Goal: Information Seeking & Learning: Learn about a topic

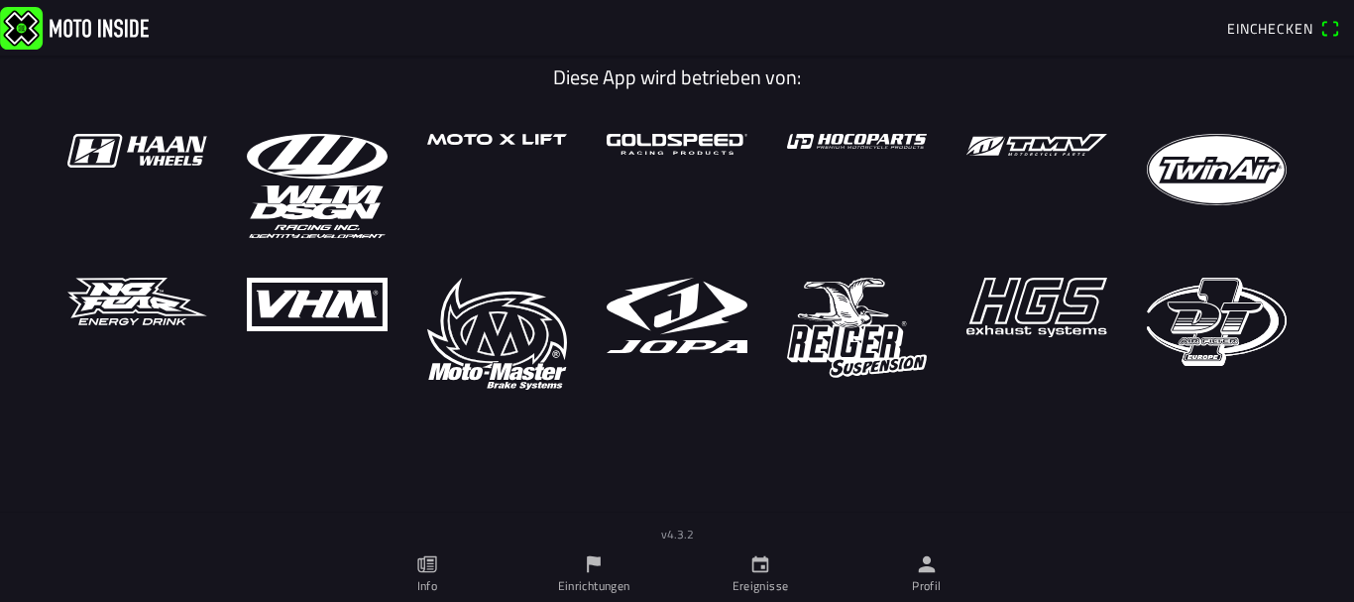
click at [606, 563] on link "Einrichtungen" at bounding box center [593, 574] width 167 height 56
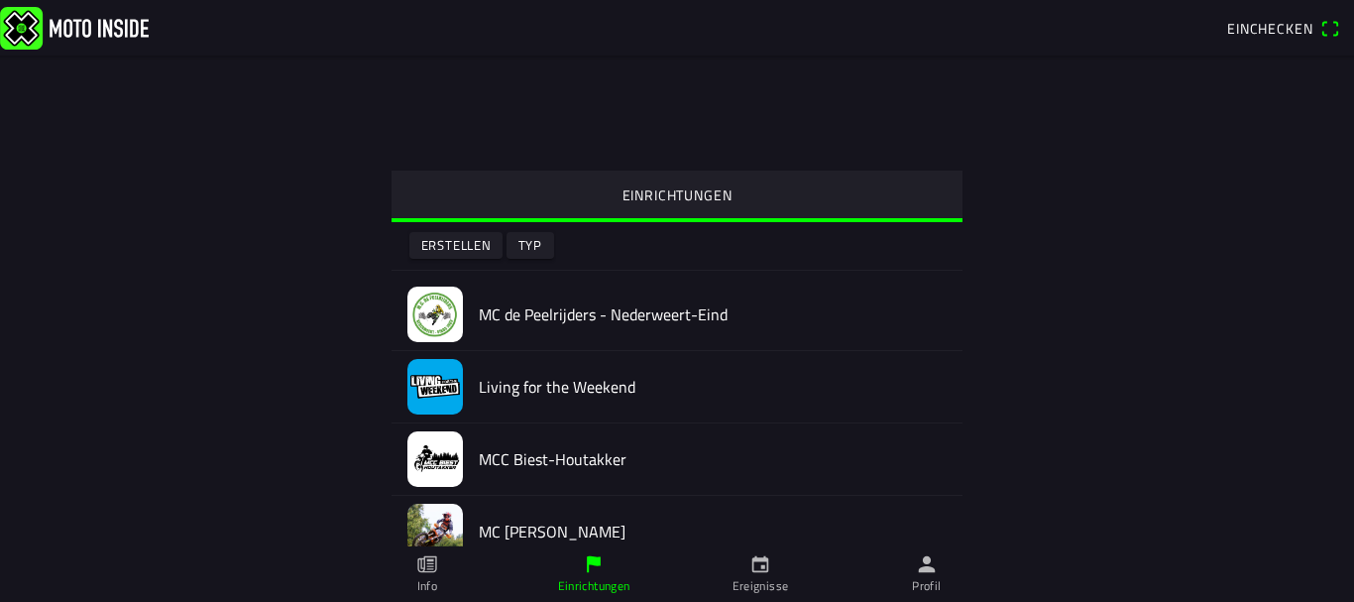
click at [770, 579] on ion-label "Ereignisse" at bounding box center [760, 586] width 56 height 18
click at [766, 556] on icon "calendar" at bounding box center [760, 564] width 22 height 22
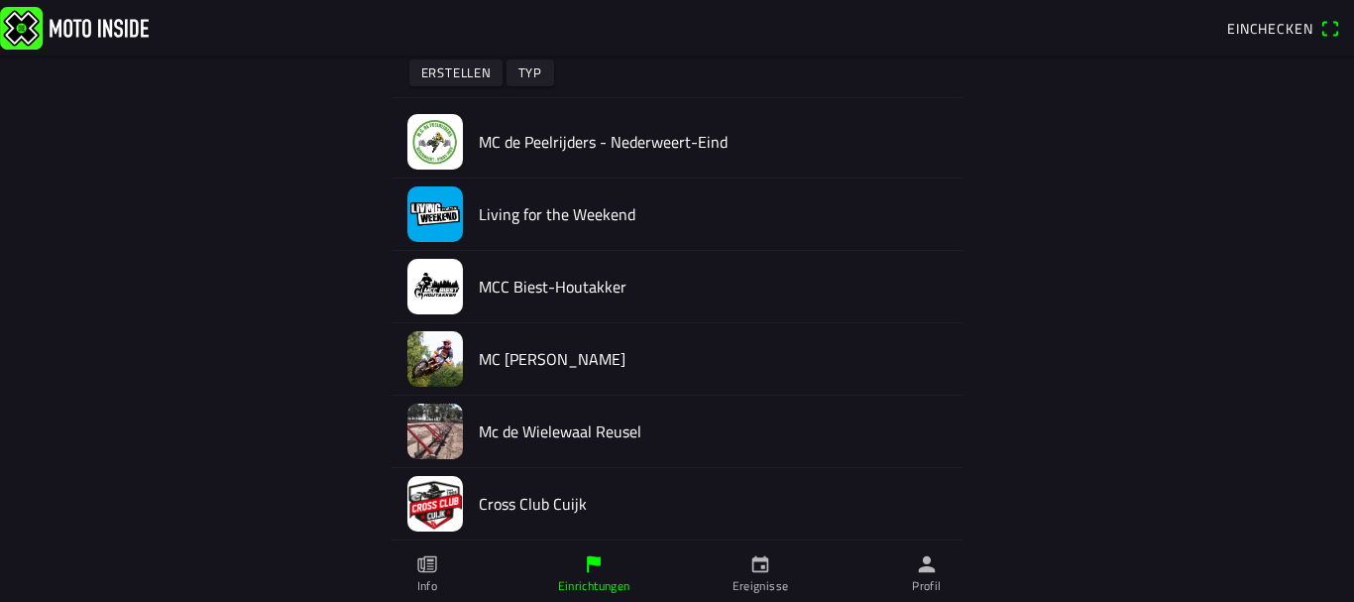
scroll to position [198, 0]
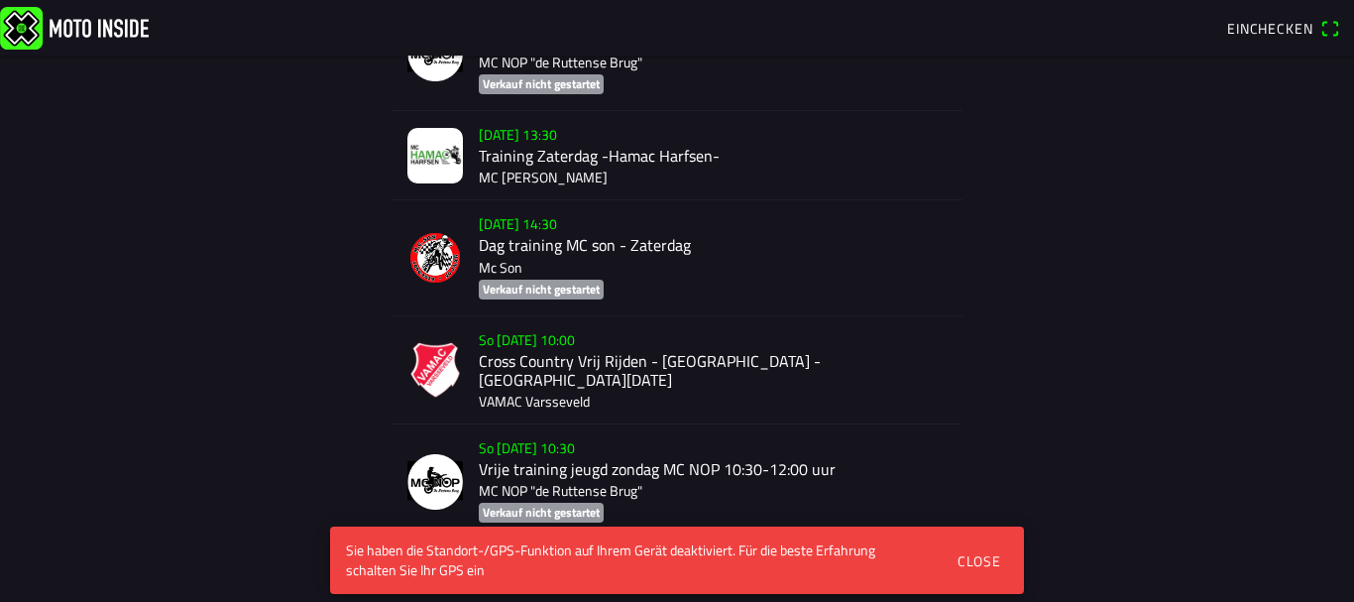
scroll to position [1189, 0]
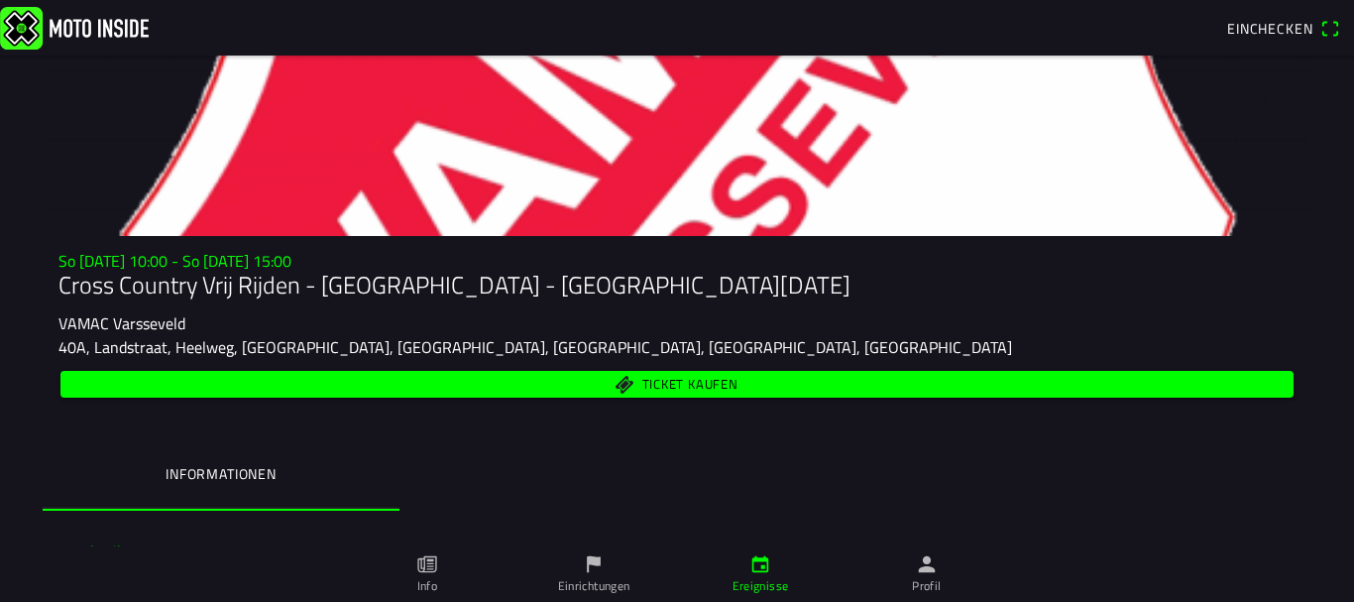
drag, startPoint x: 54, startPoint y: 320, endPoint x: 174, endPoint y: 317, distance: 121.0
click at [0, 0] on slot "VAMAC Varsseveld" at bounding box center [0, 0] width 0 height 0
copy ion-text "VAMAC Varsseveld"
